Goal: Task Accomplishment & Management: Manage account settings

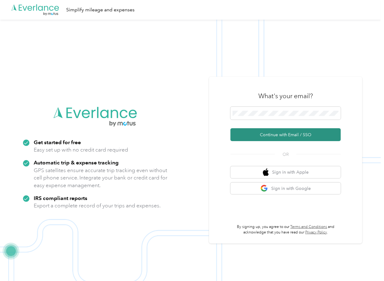
click at [255, 133] on button "Continue with Email / SSO" at bounding box center [285, 134] width 110 height 13
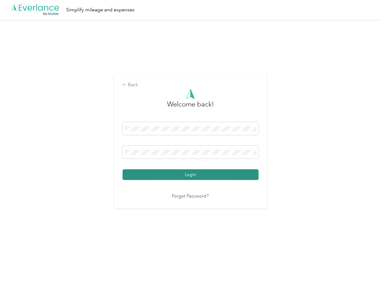
click at [154, 172] on button "Login" at bounding box center [191, 174] width 136 height 11
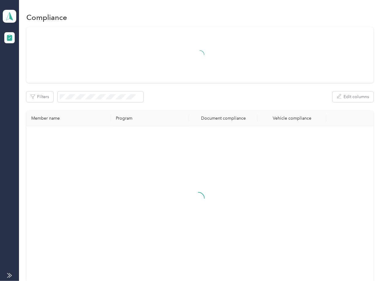
click at [219, 118] on div "Document compliance" at bounding box center [223, 118] width 59 height 5
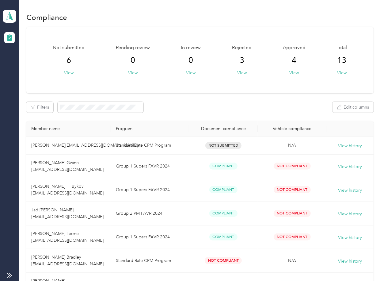
click at [17, 18] on aside "BENT CONSTRUCTION LLC Team dashboard" at bounding box center [9, 140] width 19 height 281
click at [7, 14] on icon at bounding box center [9, 16] width 9 height 9
click at [20, 62] on div "Log out" at bounding box center [20, 64] width 24 height 6
